Goal: Transaction & Acquisition: Purchase product/service

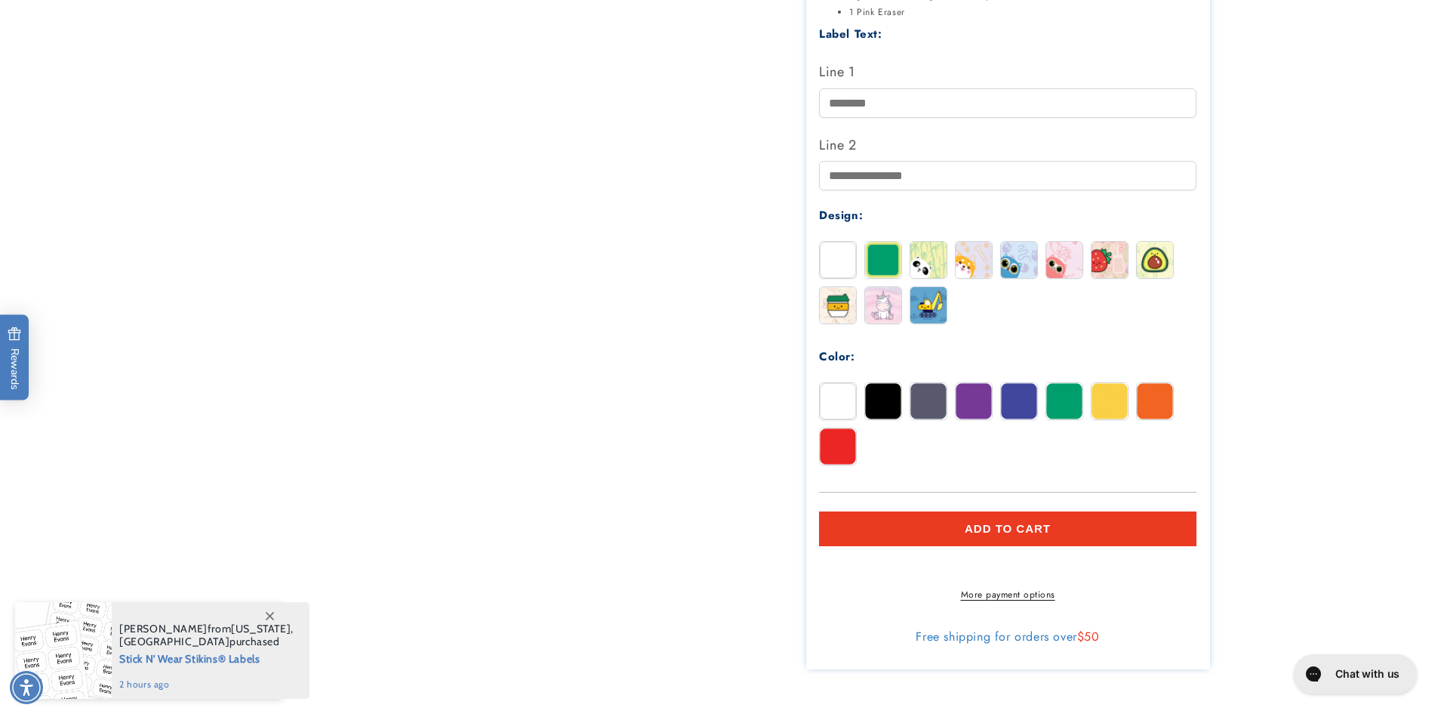
scroll to position [604, 0]
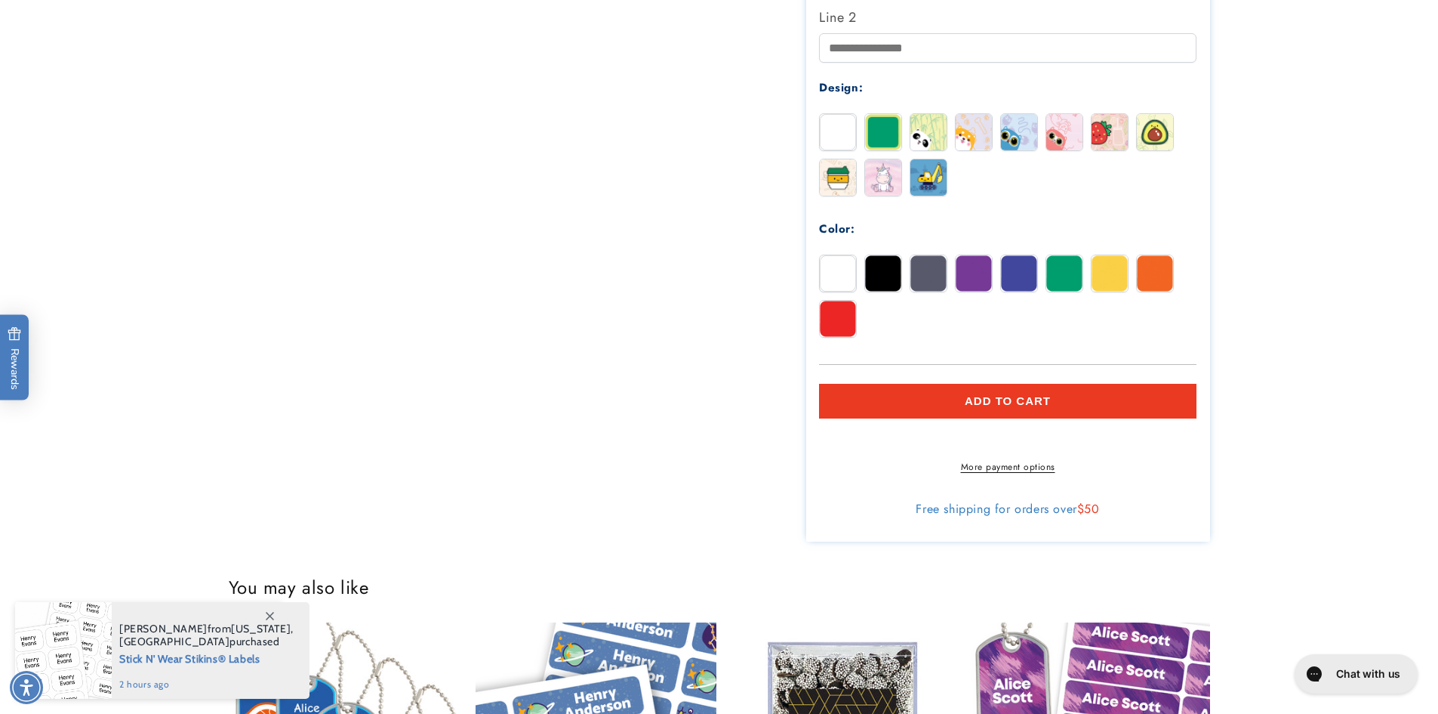
click at [976, 398] on span "Add to cart" at bounding box center [1008, 401] width 86 height 14
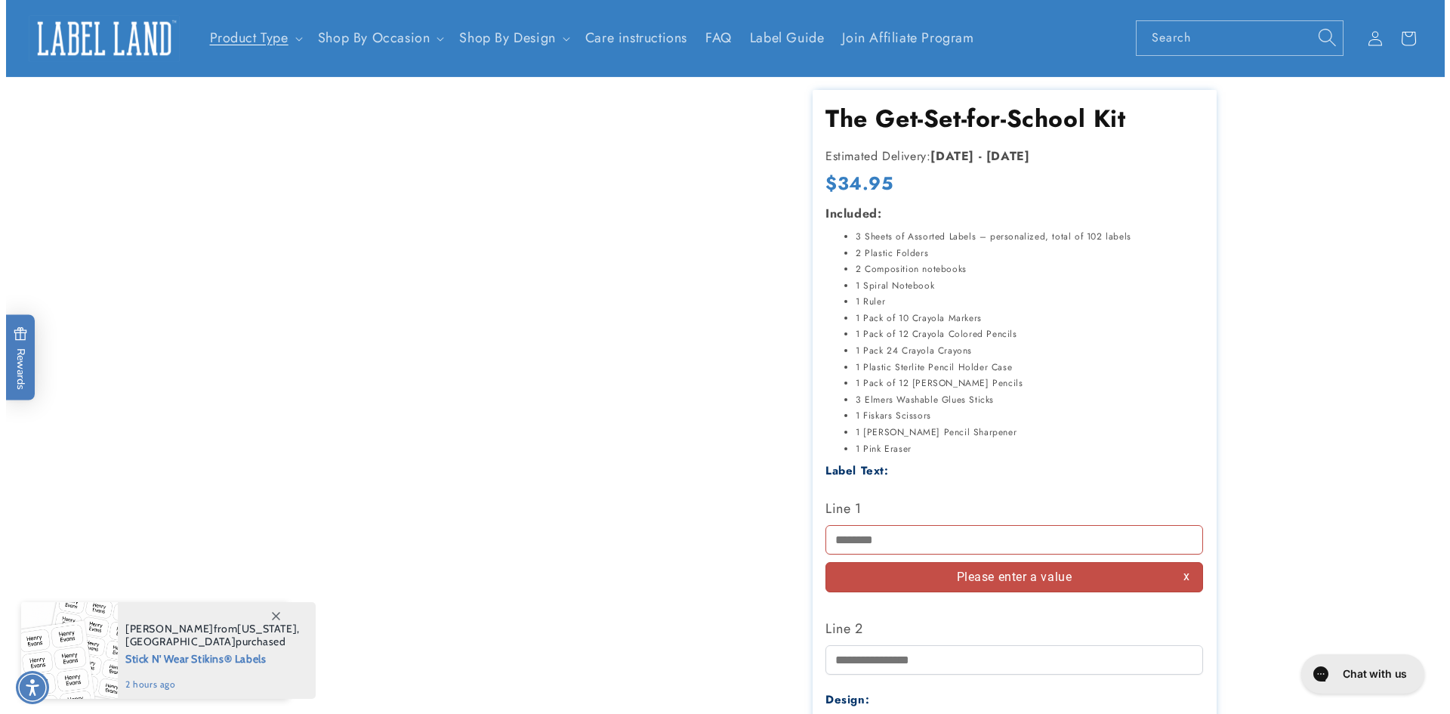
scroll to position [0, 0]
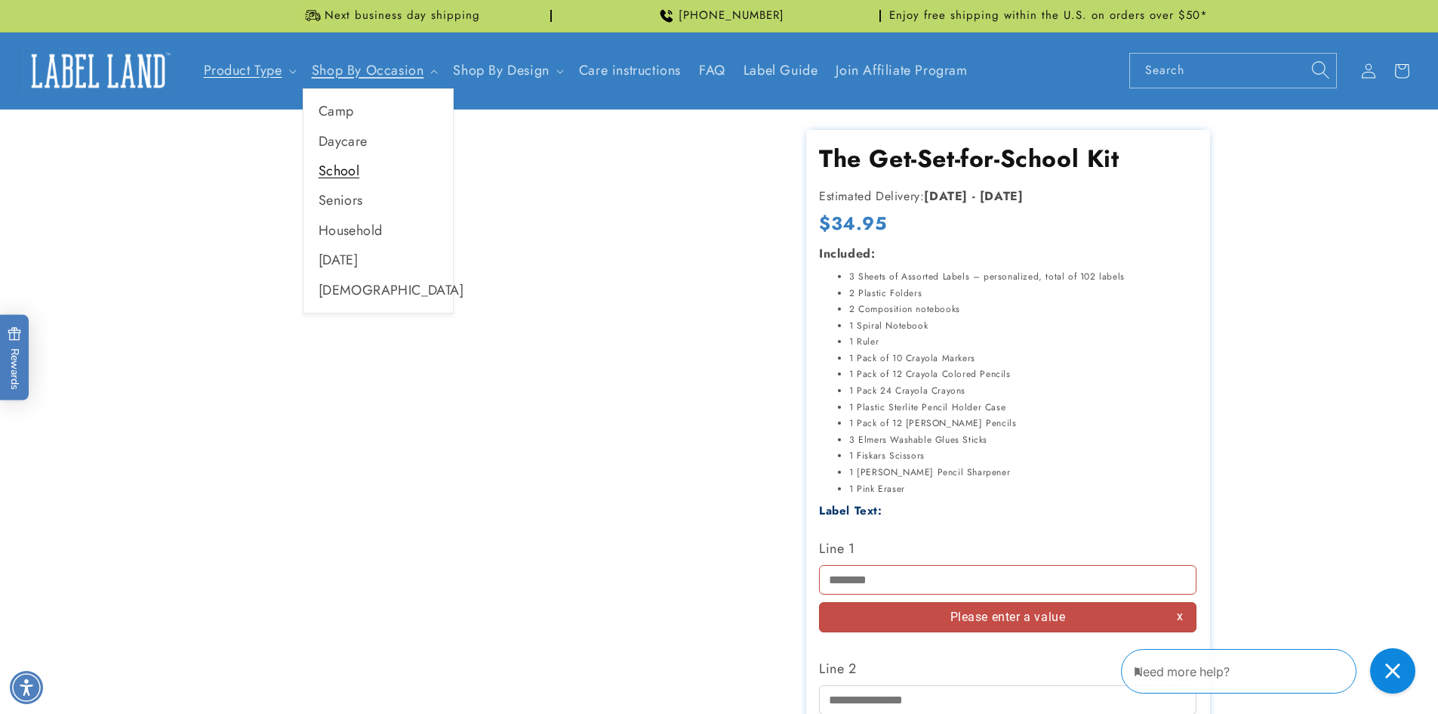
click at [364, 169] on link "School" at bounding box center [379, 170] width 150 height 29
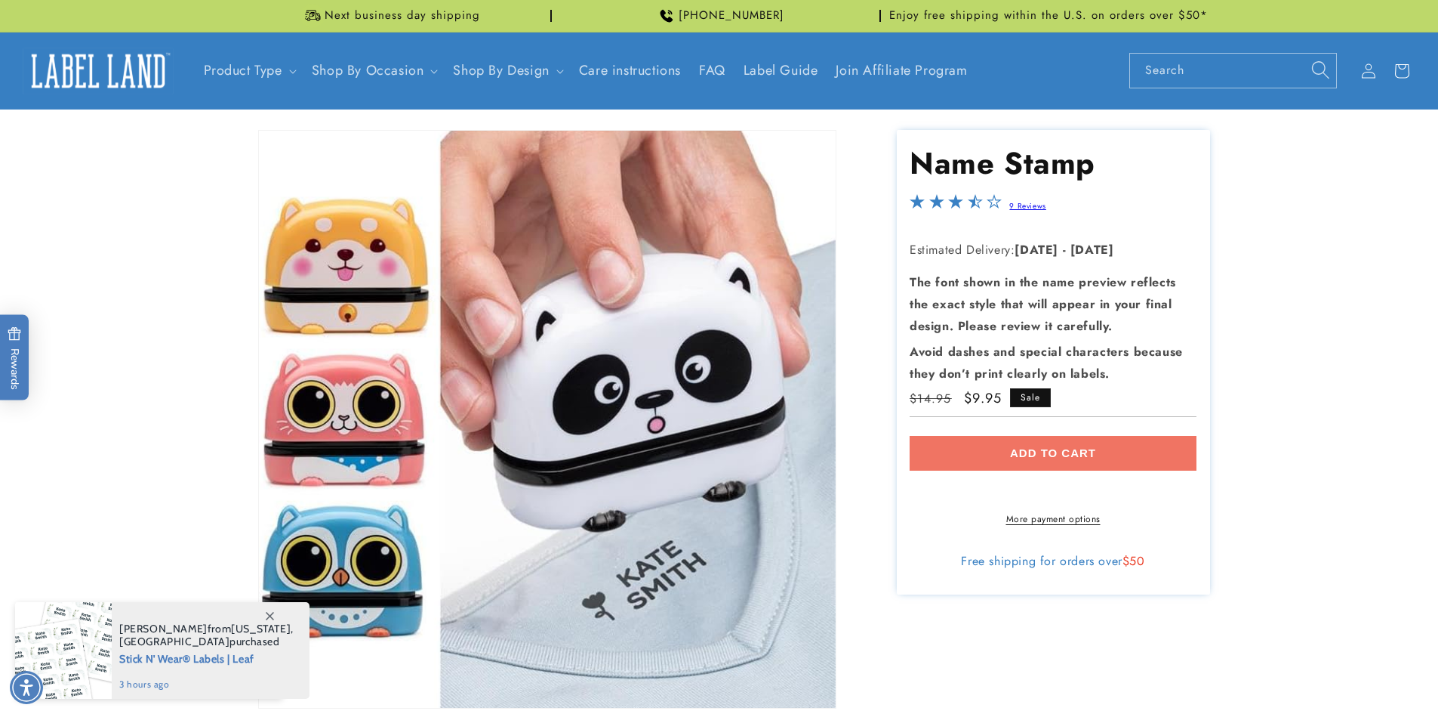
click at [1062, 448] on div "Add to cart More payment options This item is a recurring or deferred purchase.…" at bounding box center [1053, 481] width 287 height 90
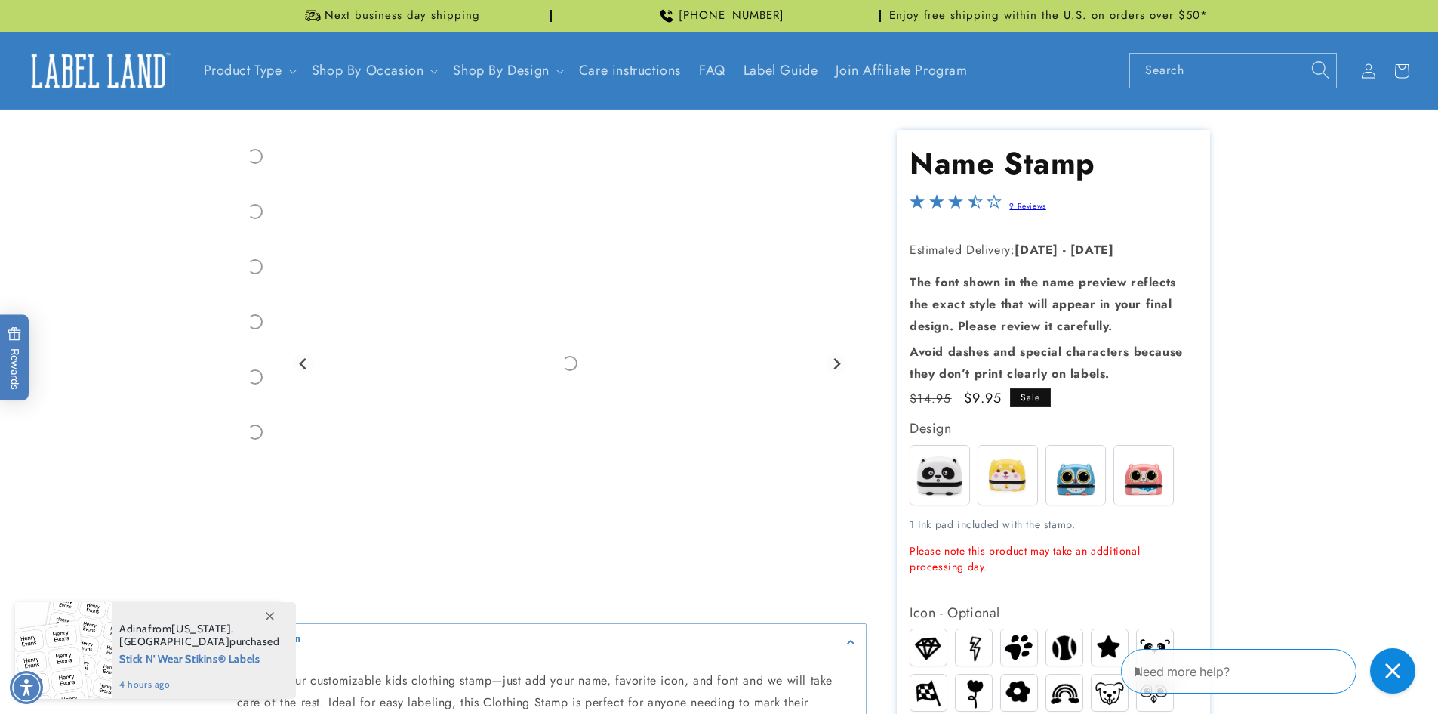
click at [126, 72] on img at bounding box center [98, 71] width 151 height 47
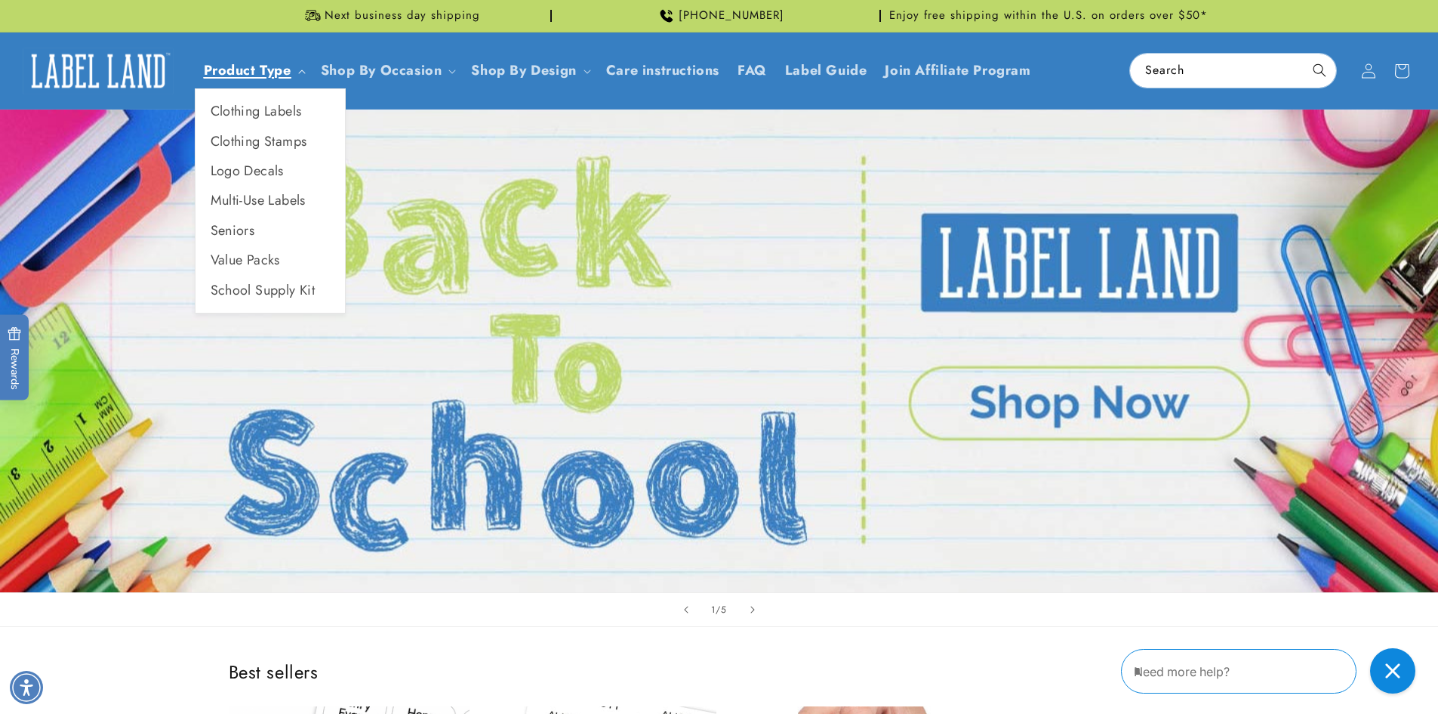
click at [231, 64] on link "Product Type" at bounding box center [248, 70] width 88 height 20
